Goal: Answer question/provide support: Share knowledge or assist other users

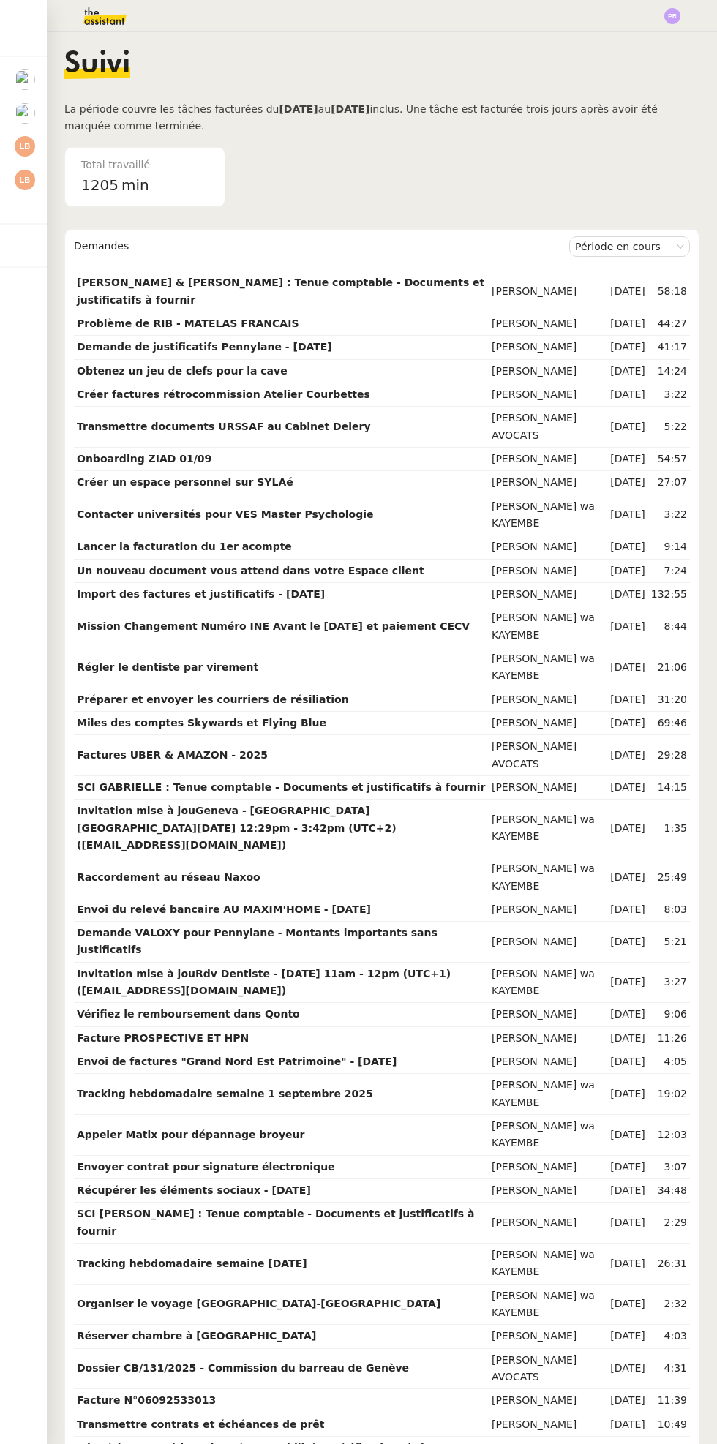
click at [33, 186] on div at bounding box center [25, 180] width 20 height 20
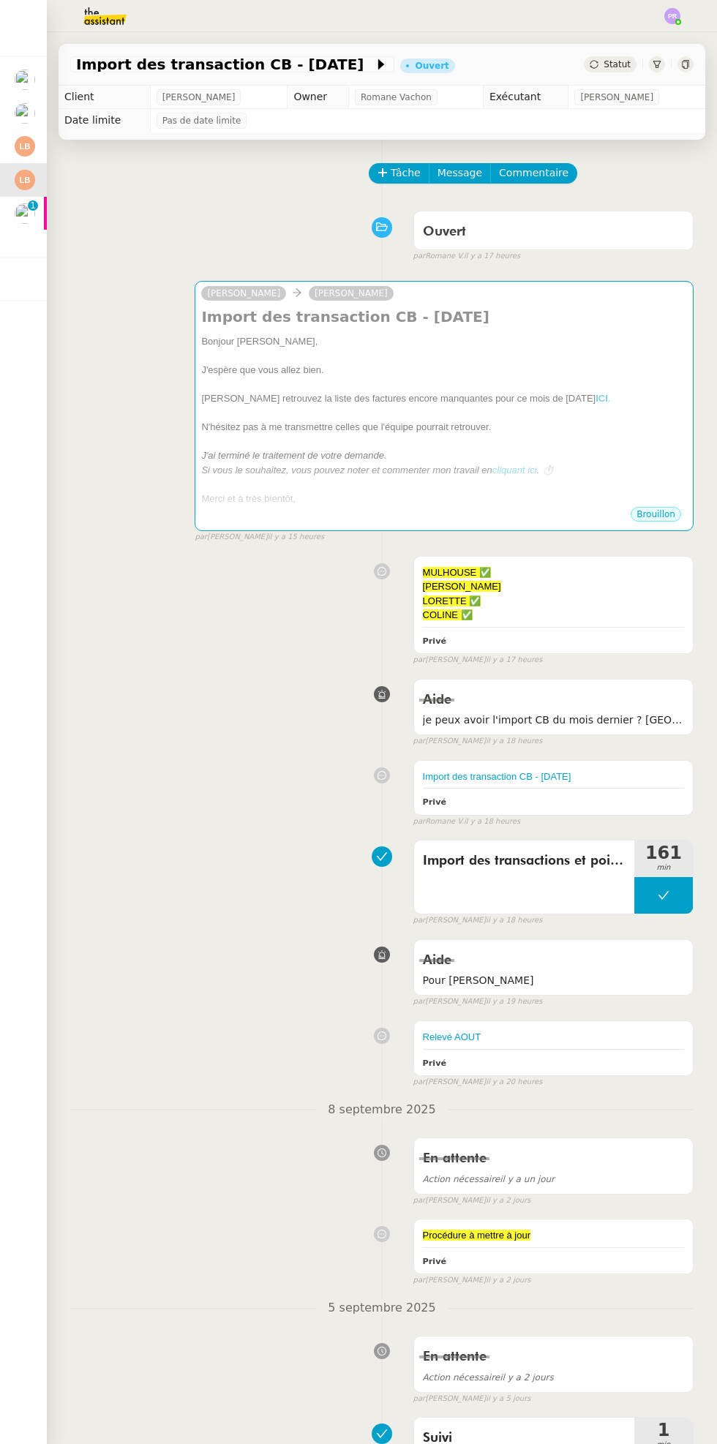
click at [611, 401] on div "[PERSON_NAME] retrouvez la liste des factures encore manquantes pour ce mois de…" at bounding box center [444, 398] width 486 height 15
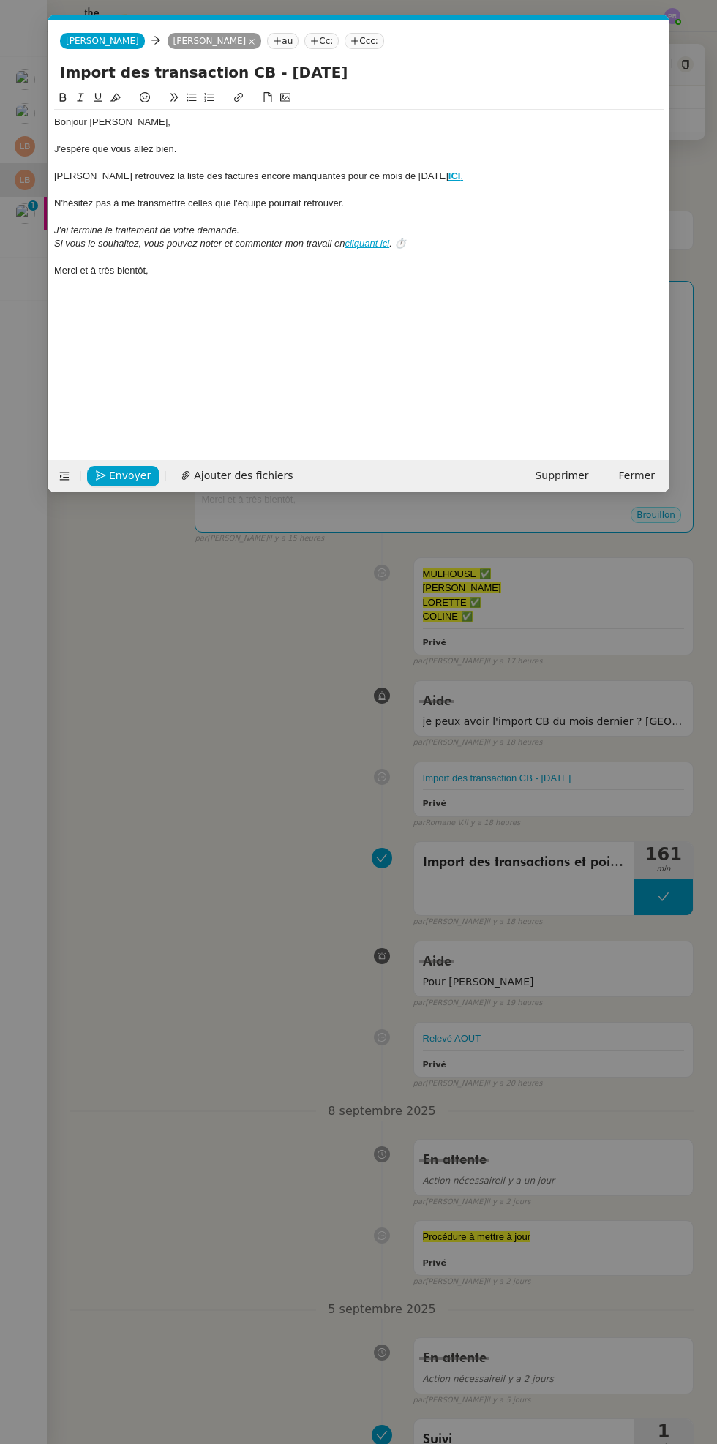
scroll to position [0, 31]
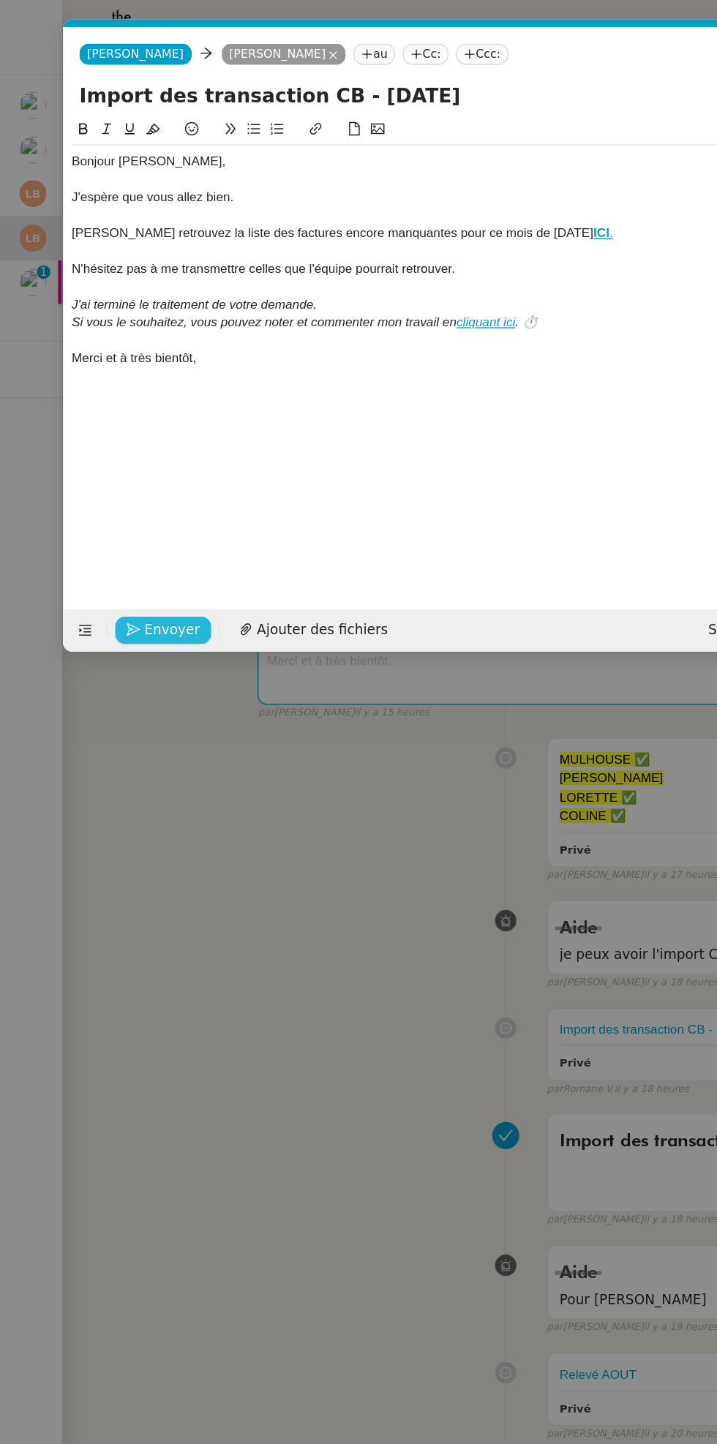
click at [135, 475] on span "Envoyer" at bounding box center [130, 475] width 42 height 17
click at [148, 478] on span "Confirmer l'envoi" at bounding box center [153, 475] width 88 height 17
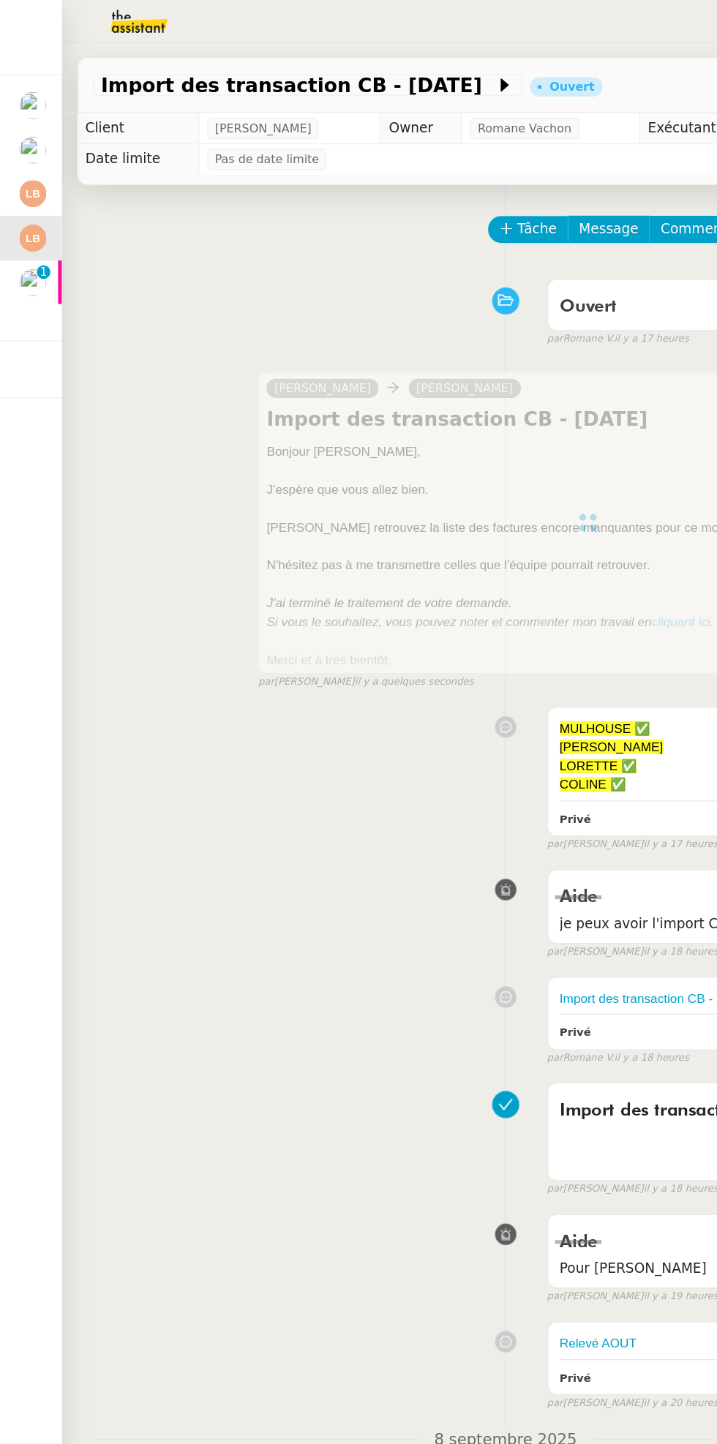
click at [32, 138] on div at bounding box center [33, 138] width 4 height 4
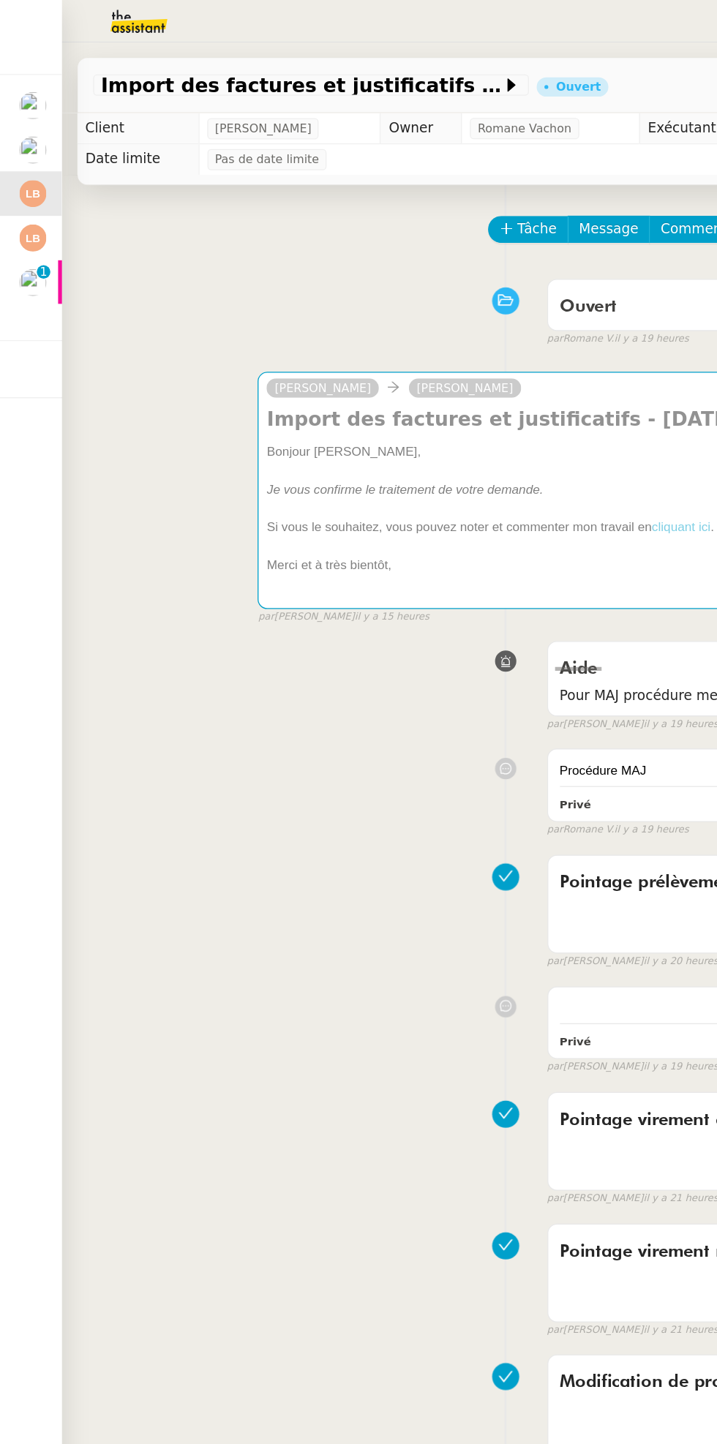
click at [445, 350] on div at bounding box center [444, 356] width 486 height 15
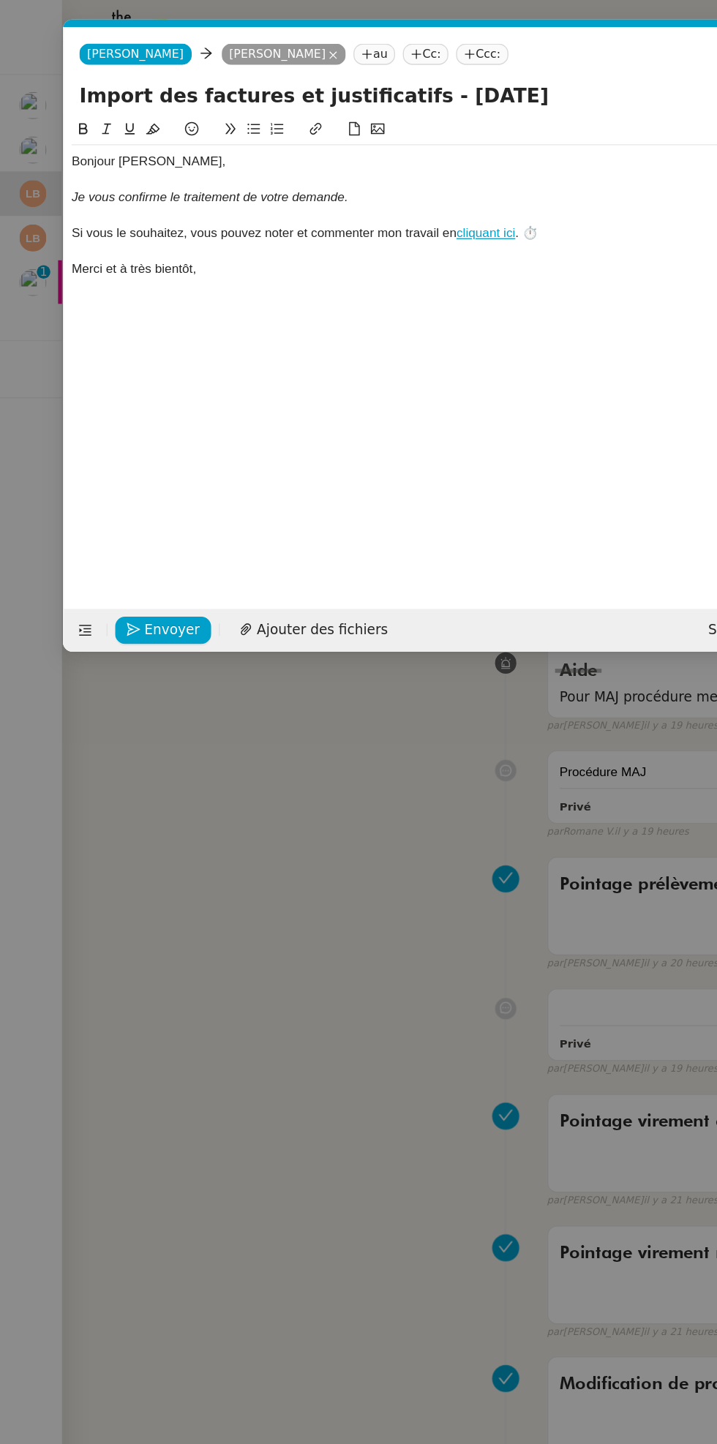
scroll to position [0, 31]
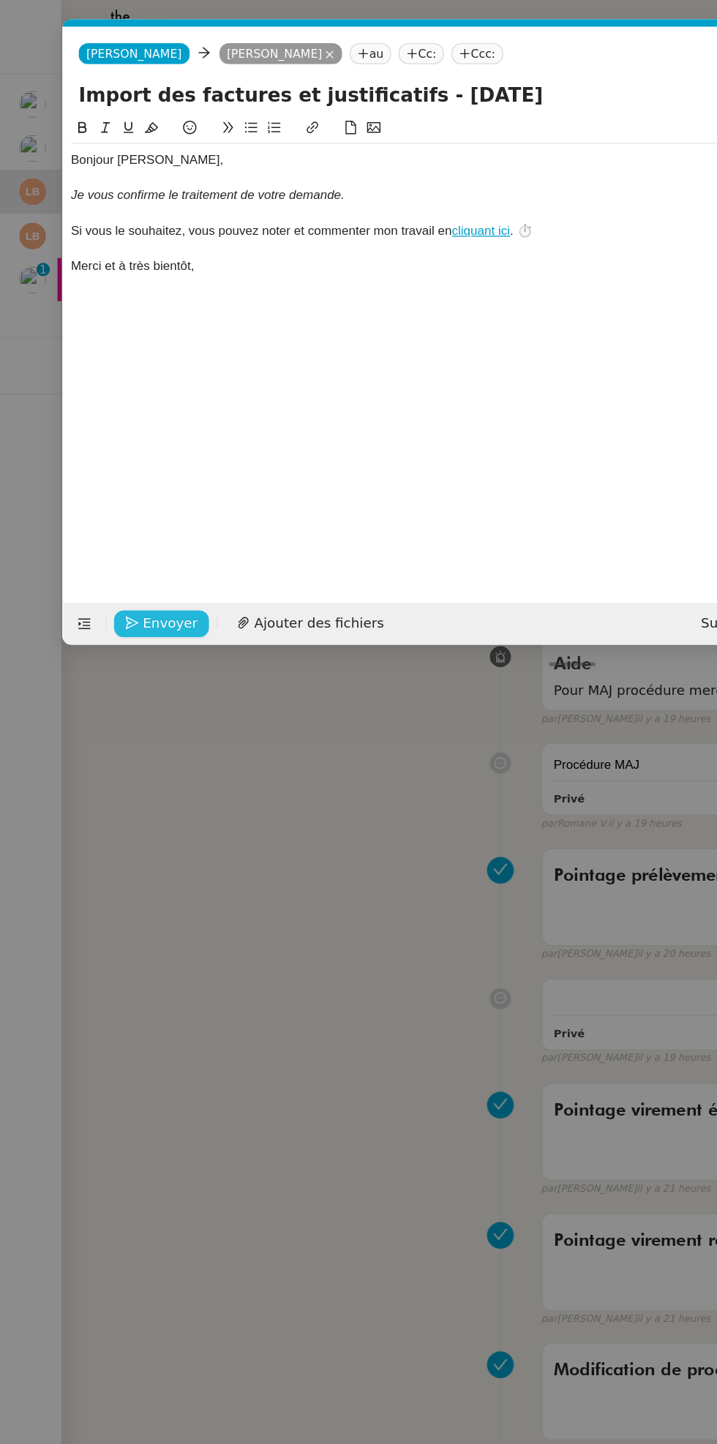
click at [129, 480] on span "Envoyer" at bounding box center [130, 475] width 42 height 17
click at [143, 478] on span "Confirmer l'envoi" at bounding box center [153, 475] width 88 height 17
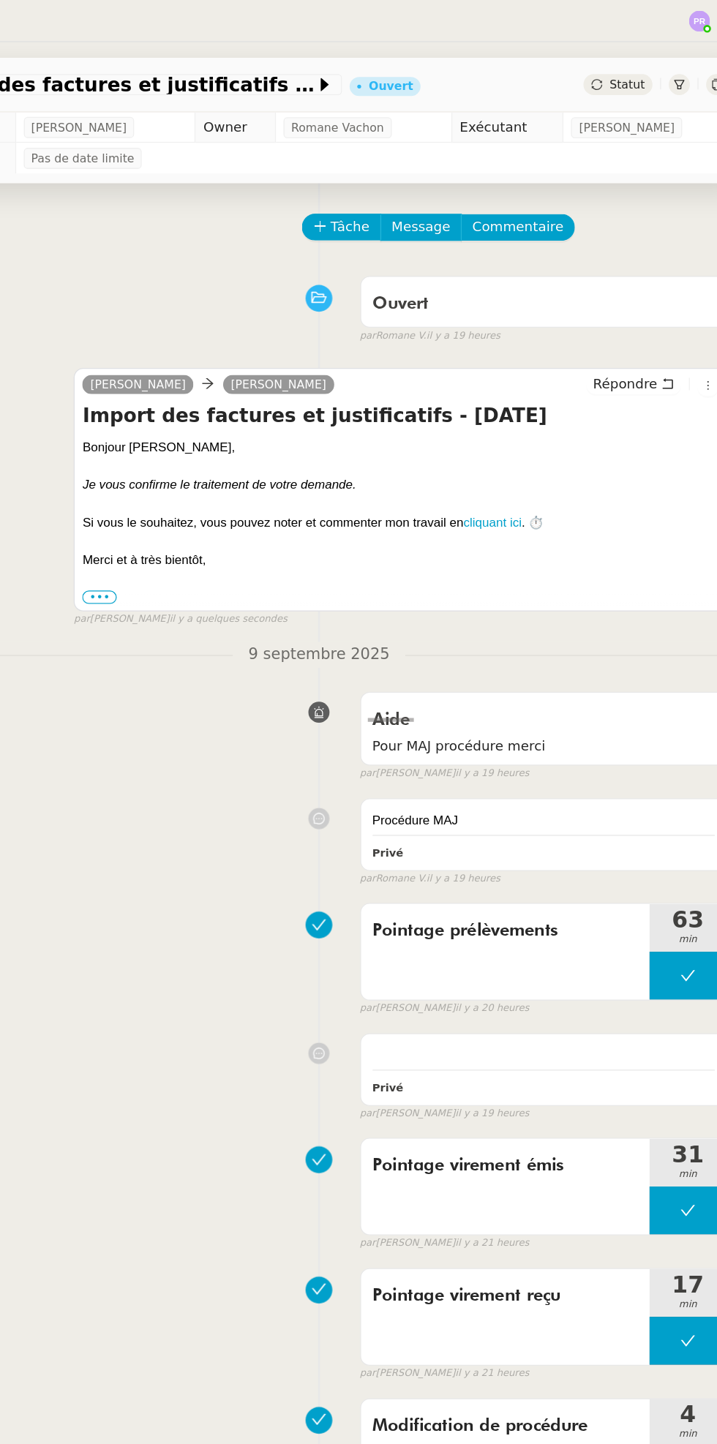
click at [622, 67] on span "Statut" at bounding box center [616, 64] width 27 height 10
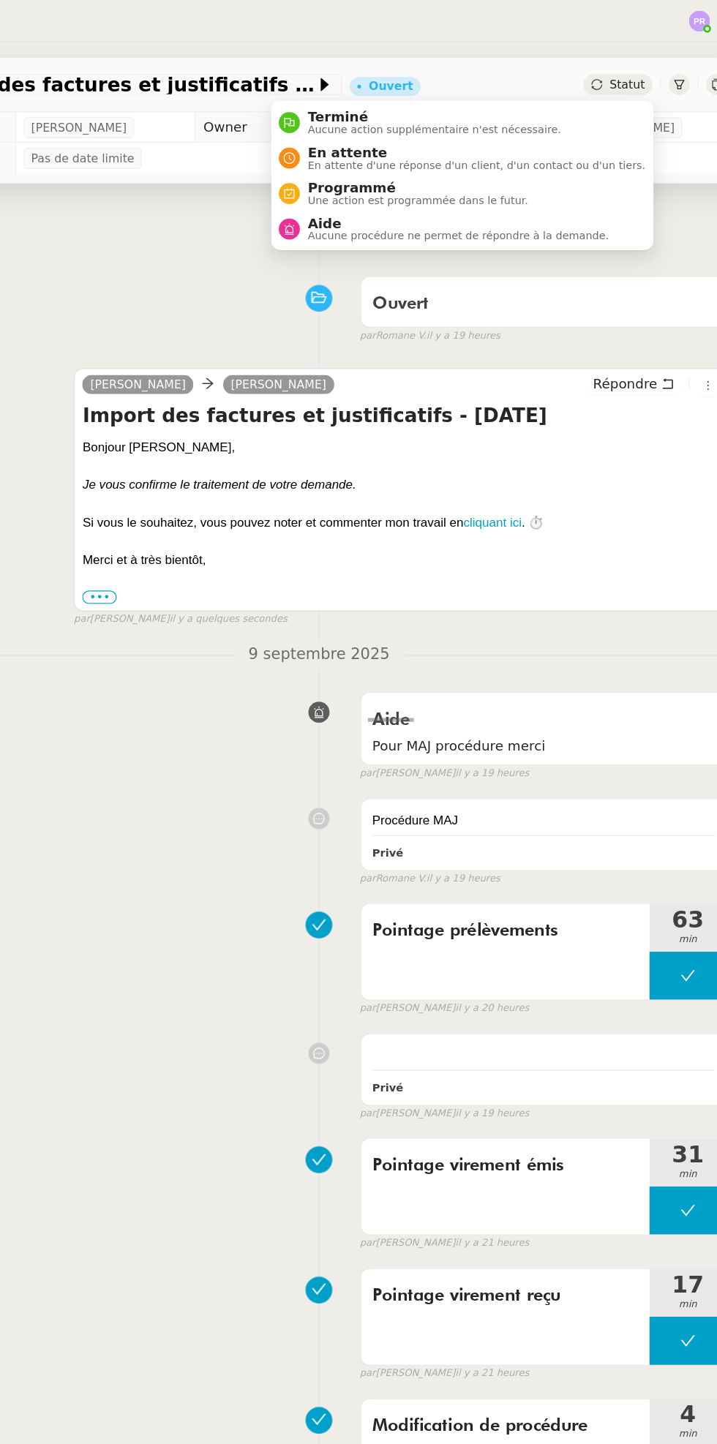
click at [541, 97] on span "Aucune action supplémentaire n'est nécessaire." at bounding box center [469, 99] width 193 height 8
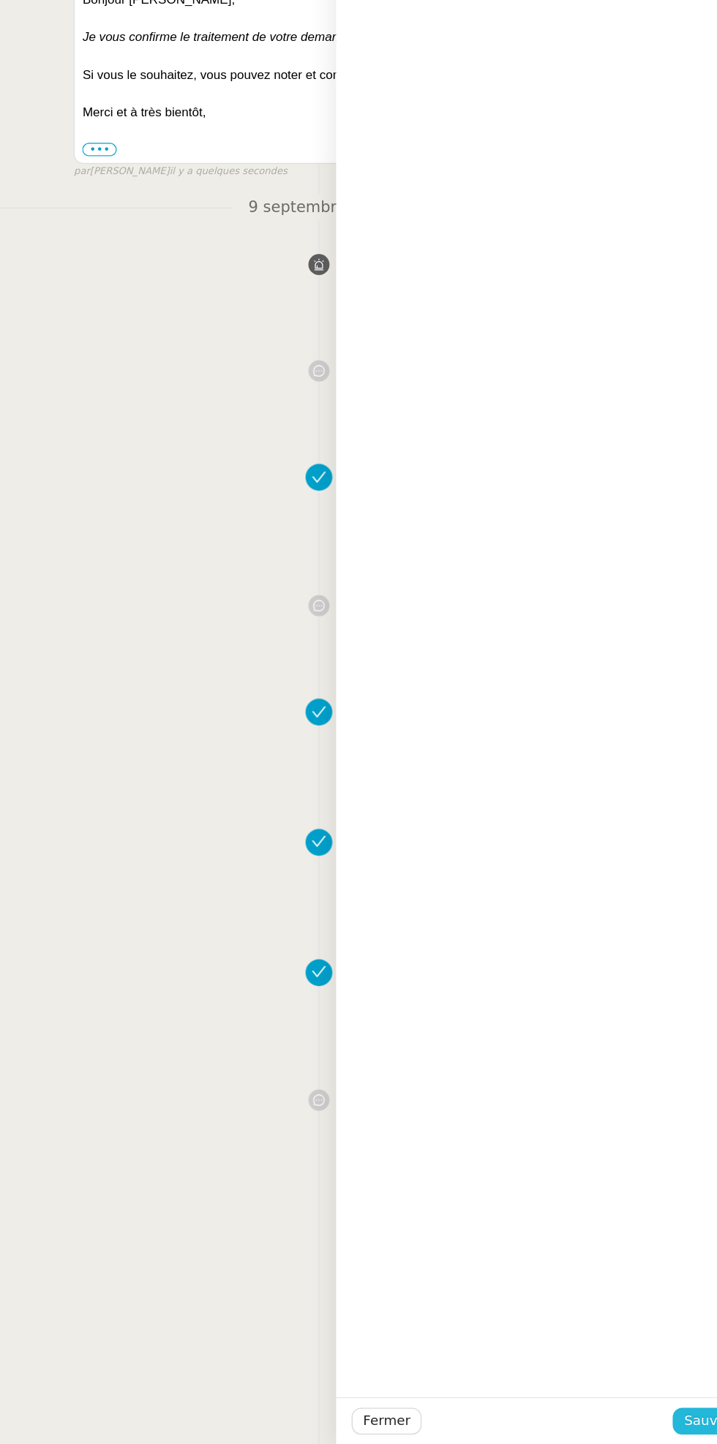
click at [662, 1419] on button "Sauver" at bounding box center [678, 1426] width 53 height 20
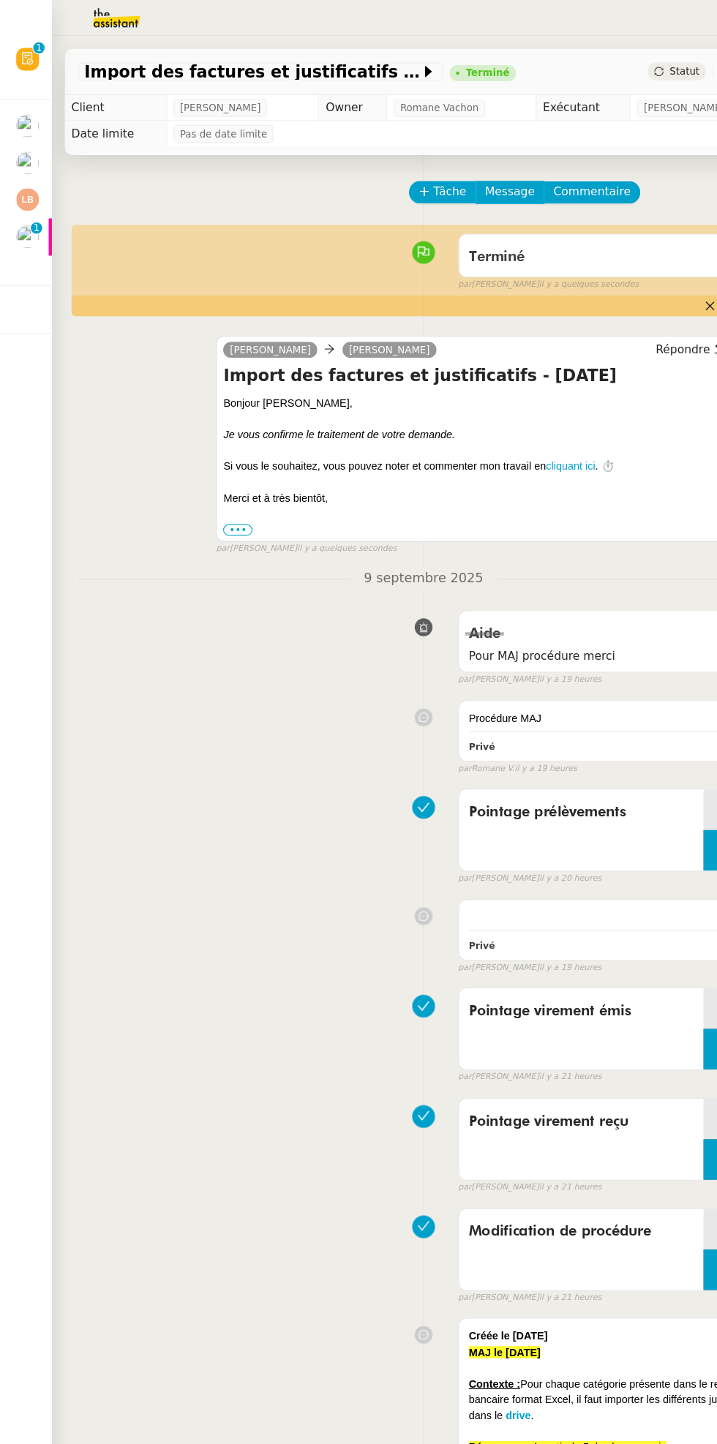
click at [32, 172] on div at bounding box center [33, 172] width 4 height 4
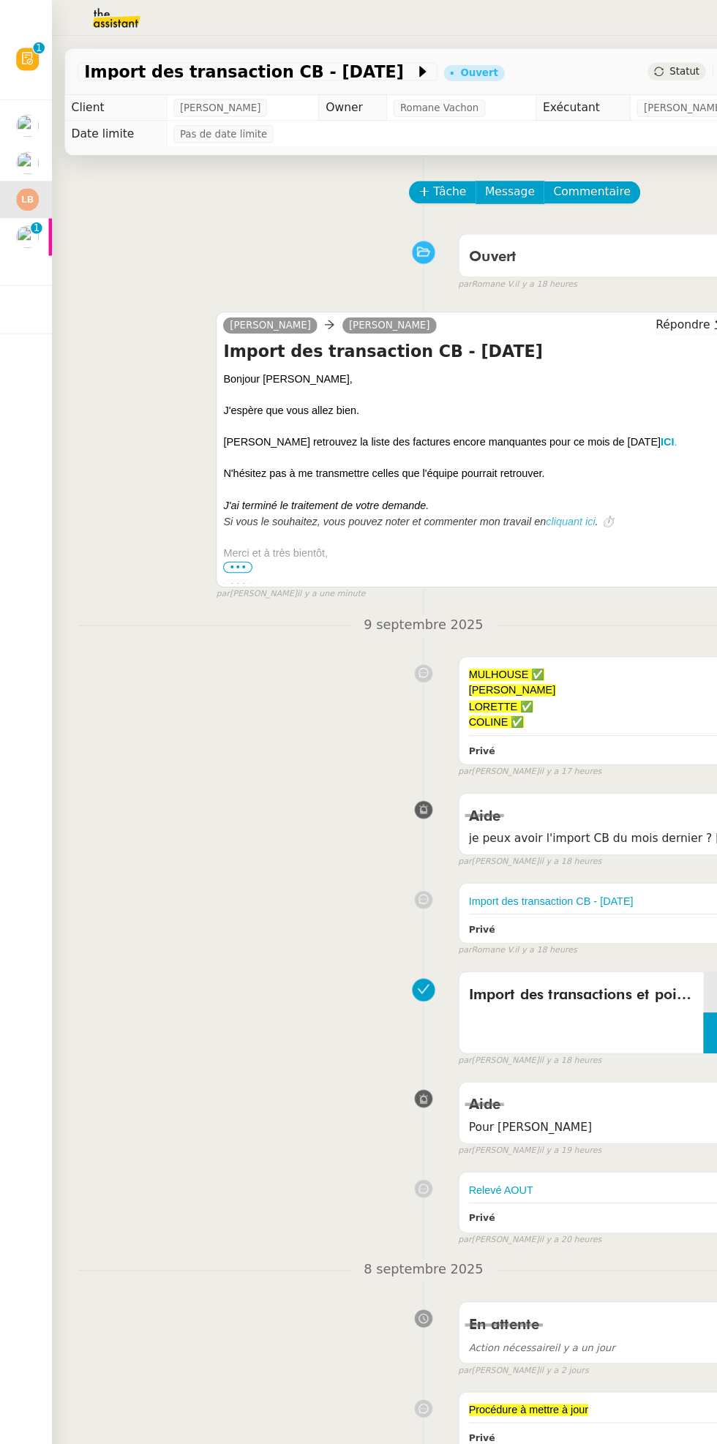
click at [608, 58] on div "Statut" at bounding box center [610, 64] width 53 height 16
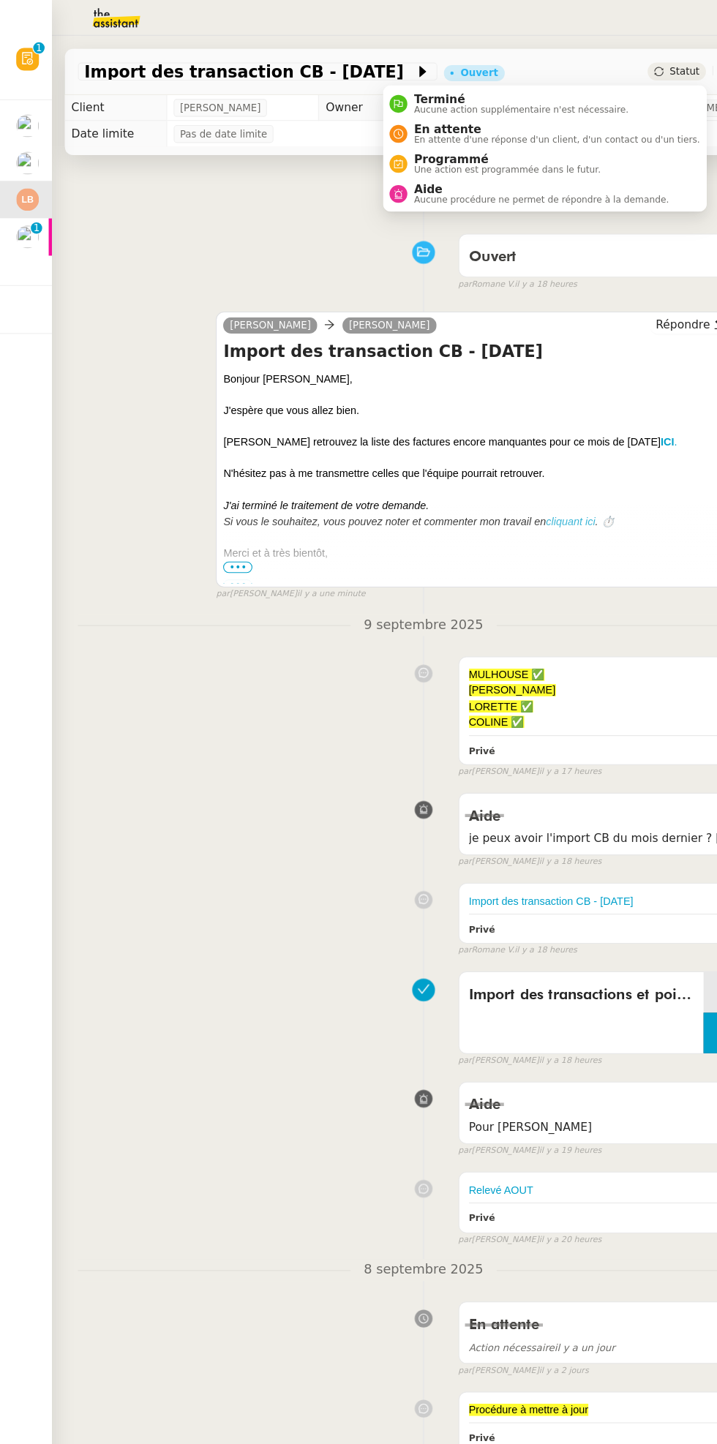
click at [526, 85] on span "Terminé" at bounding box center [469, 89] width 193 height 12
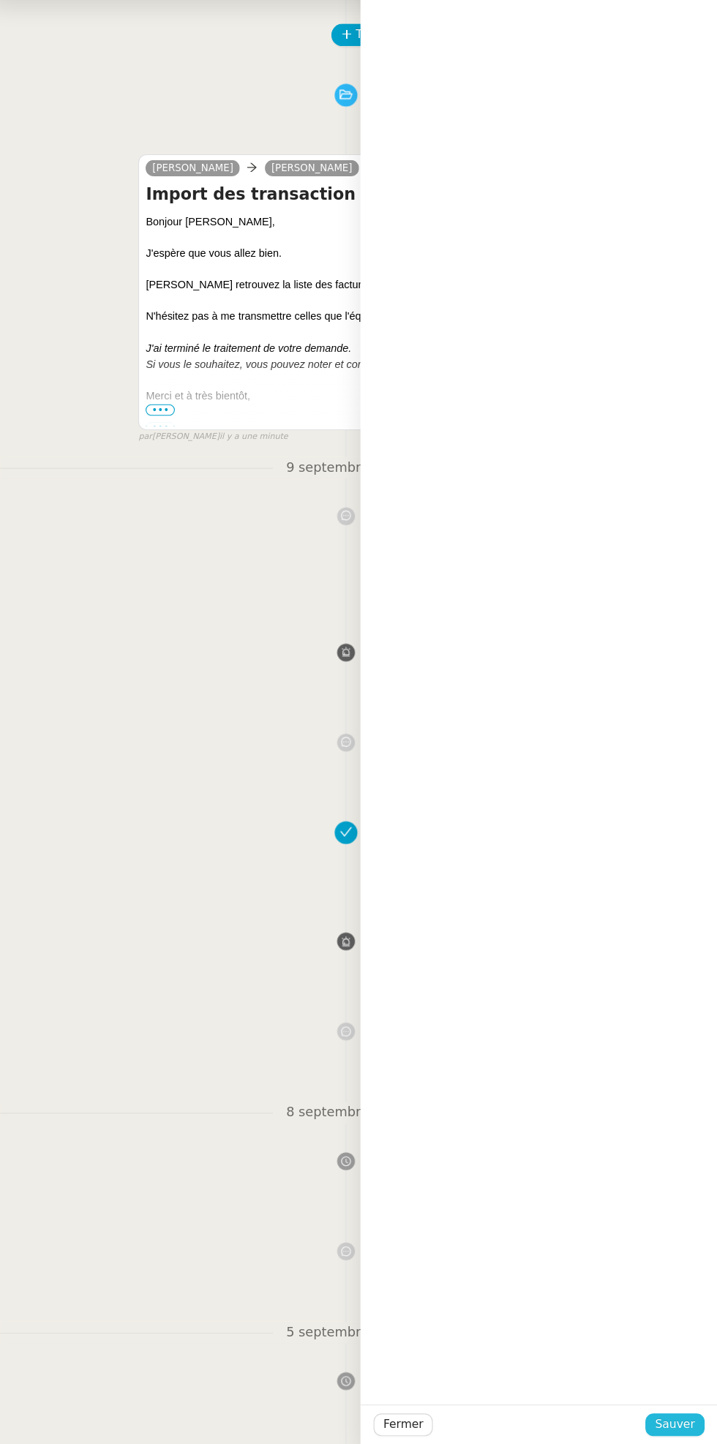
click at [691, 1436] on button "Sauver" at bounding box center [678, 1426] width 53 height 20
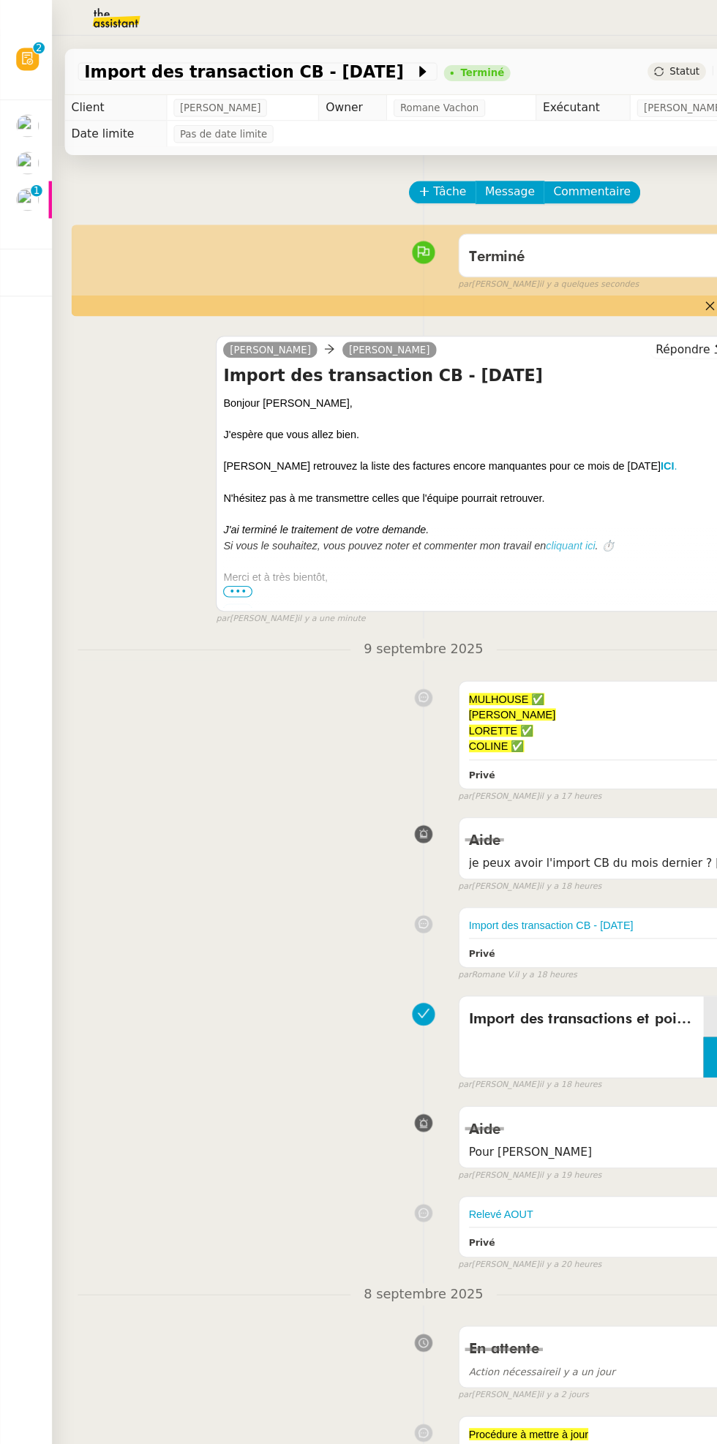
click at [20, 181] on img at bounding box center [25, 180] width 20 height 20
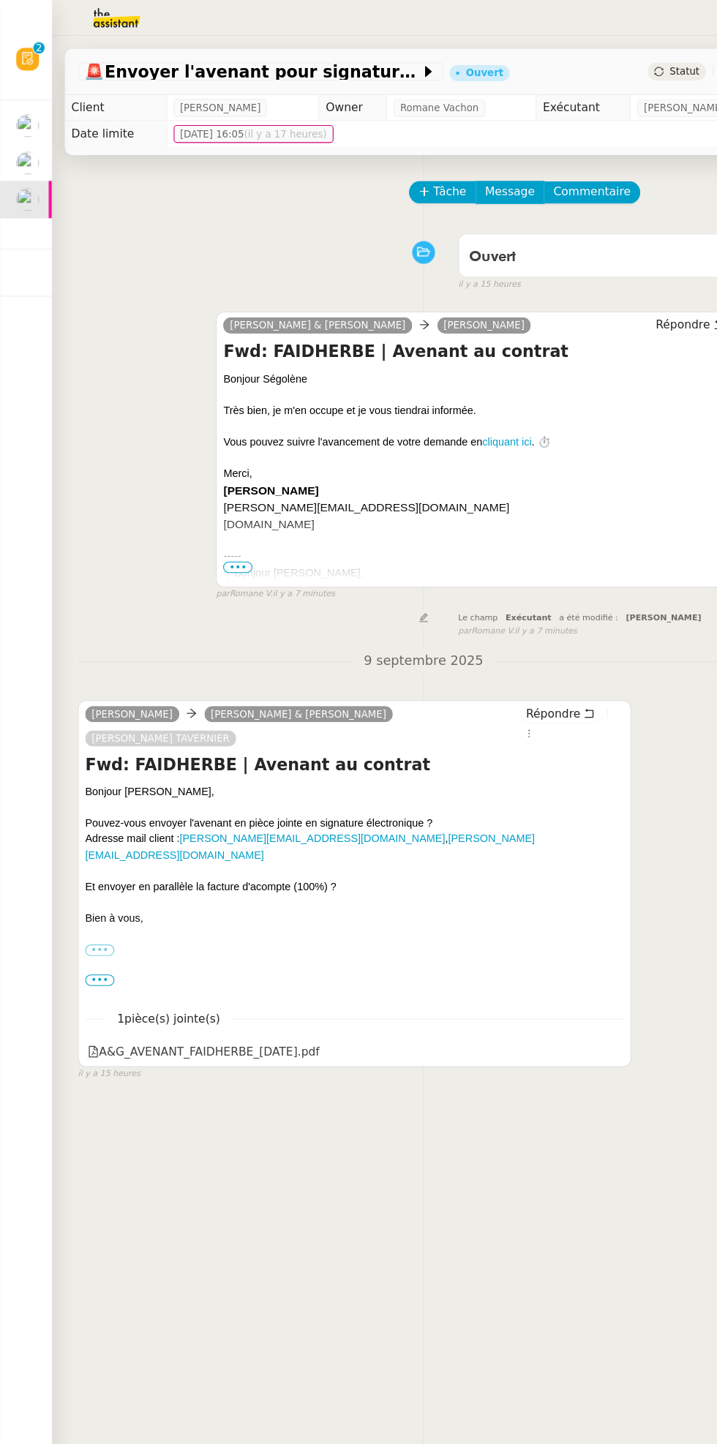
click at [20, 140] on img at bounding box center [25, 147] width 20 height 20
